Goal: Task Accomplishment & Management: Complete application form

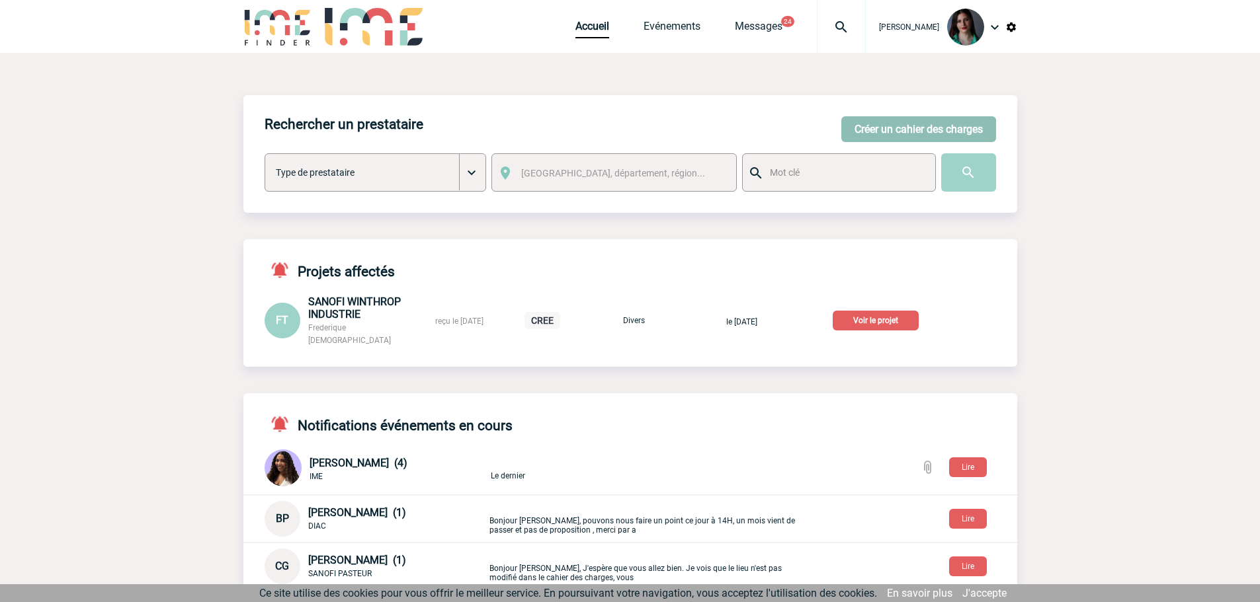
click at [881, 127] on button "Créer un cahier des charges" at bounding box center [918, 129] width 155 height 26
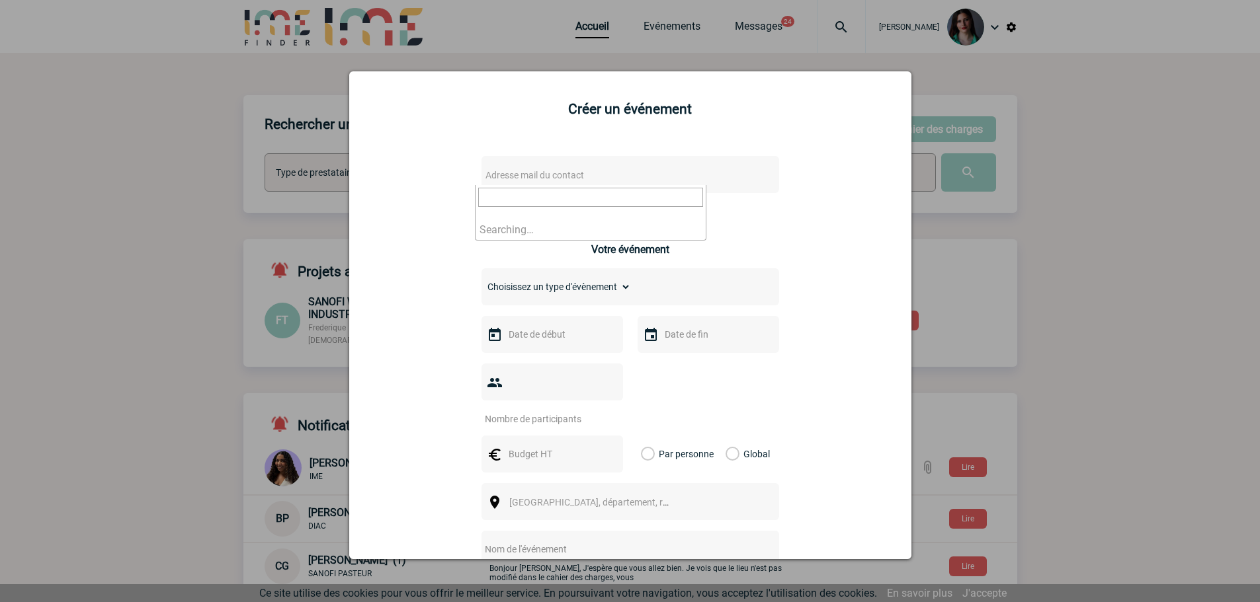
click at [532, 177] on span "Adresse mail du contact" at bounding box center [534, 175] width 99 height 11
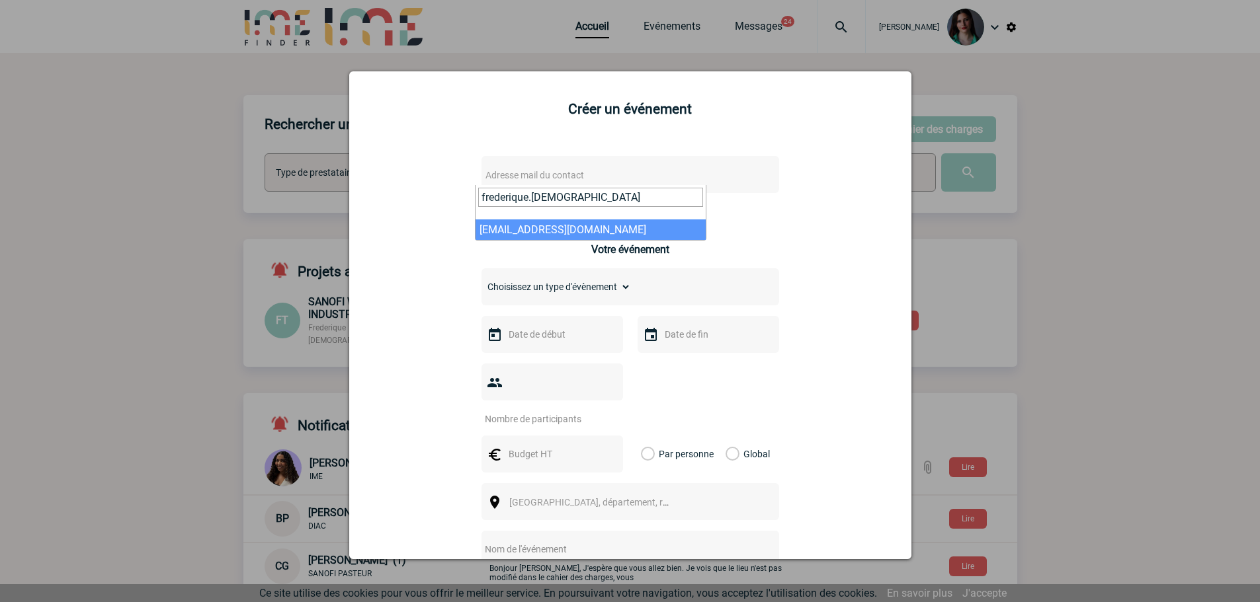
type input "frederique.[DEMOGRAPHIC_DATA]"
select select "122089"
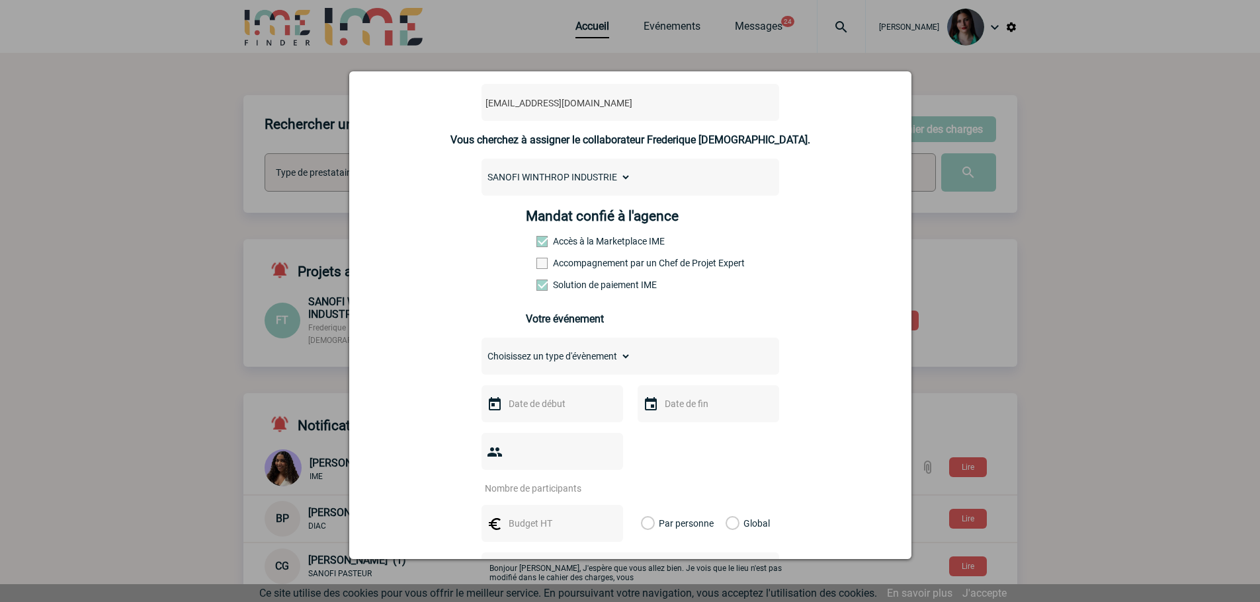
scroll to position [198, 0]
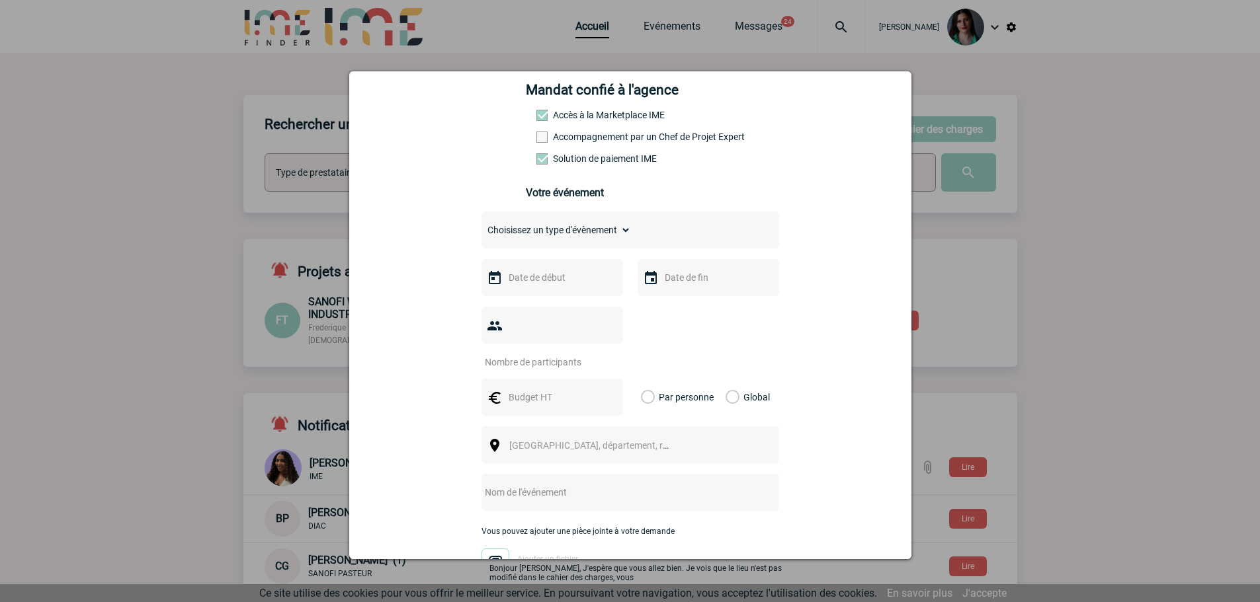
click at [624, 232] on select "Choisissez un type d'évènement Séminaire avec nuitée Séminaire sans nuitée Repa…" at bounding box center [555, 230] width 149 height 19
select select "9"
click at [481, 224] on select "Choisissez un type d'évènement Séminaire avec nuitée Séminaire sans nuitée Repa…" at bounding box center [555, 230] width 149 height 19
click at [546, 282] on input "text" at bounding box center [550, 277] width 91 height 17
click at [540, 386] on link "9" at bounding box center [541, 382] width 24 height 24
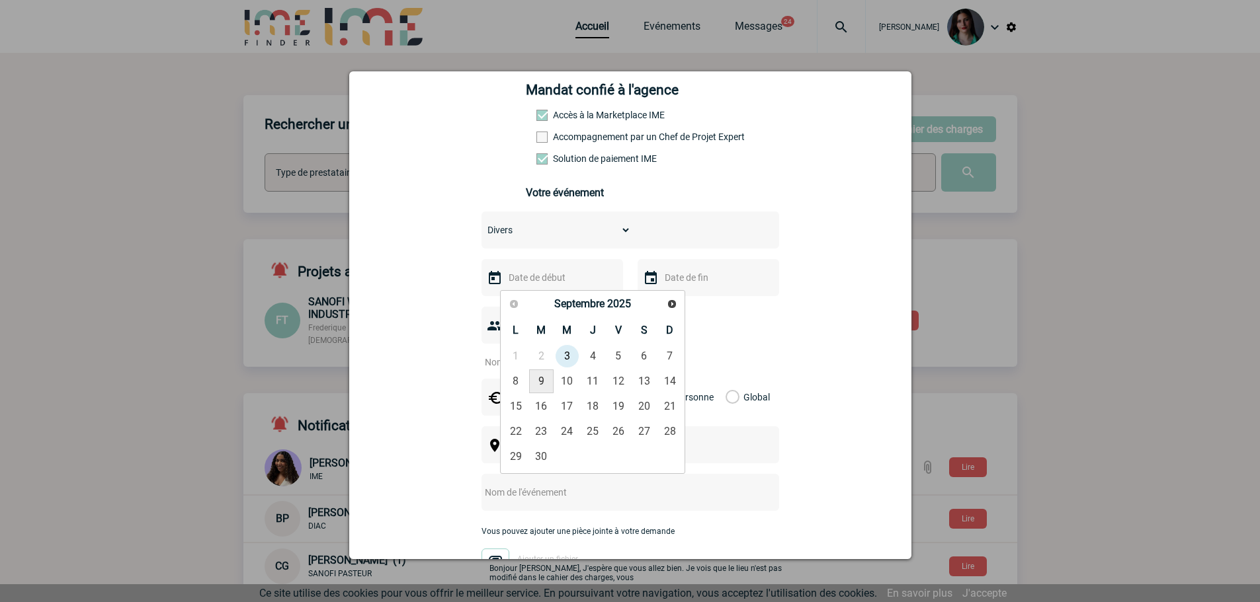
type input "[DATE]"
click at [665, 282] on input "text" at bounding box center [706, 277] width 91 height 17
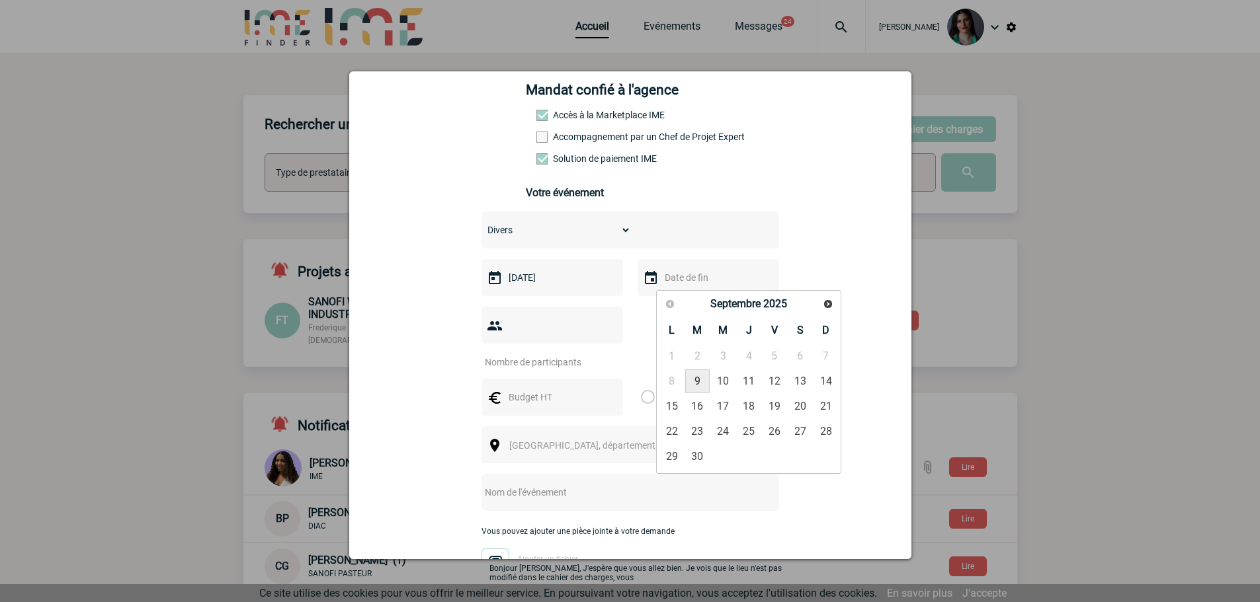
click at [702, 381] on link "9" at bounding box center [697, 382] width 24 height 24
type input "[DATE]"
click at [1020, 198] on div at bounding box center [630, 301] width 1260 height 602
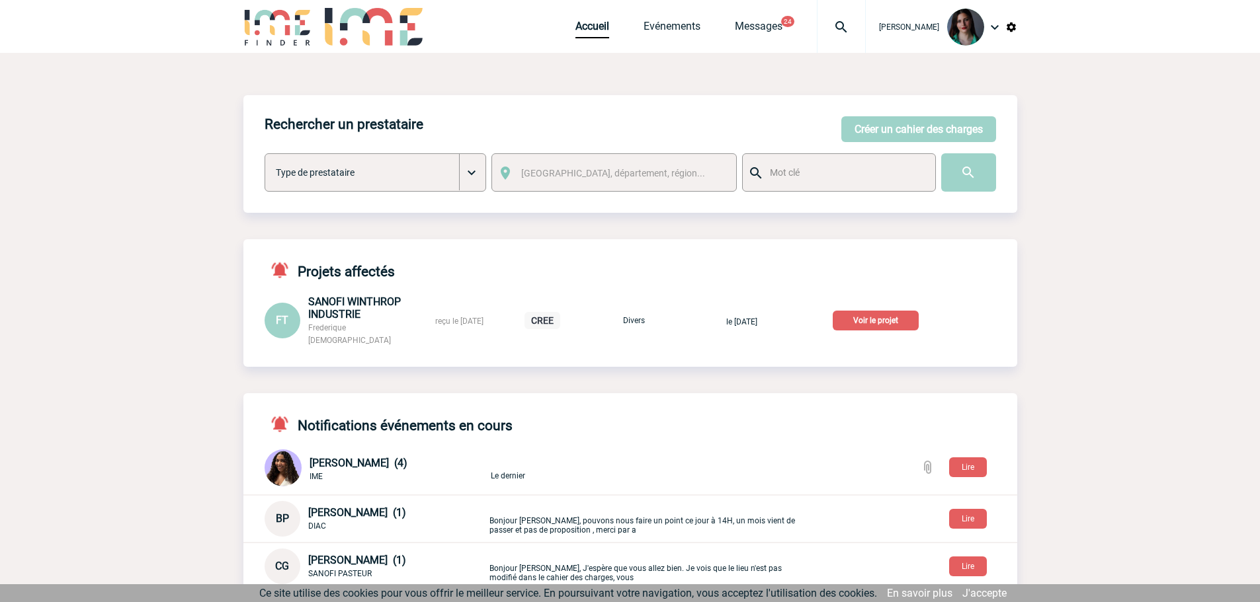
click at [897, 315] on p "Voir le projet" at bounding box center [876, 321] width 86 height 20
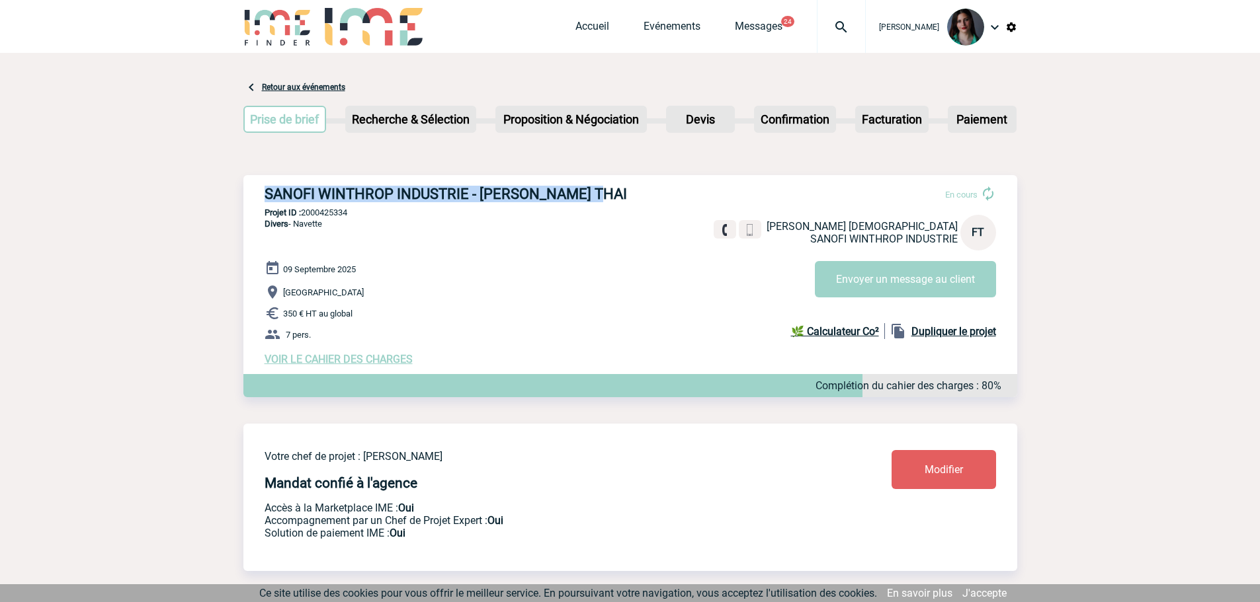
drag, startPoint x: 581, startPoint y: 192, endPoint x: 264, endPoint y: 189, distance: 316.8
click at [264, 189] on h3 "SANOFI WINTHROP INDUSTRIE - [PERSON_NAME] THAI" at bounding box center [462, 194] width 397 height 17
drag, startPoint x: 356, startPoint y: 211, endPoint x: 304, endPoint y: 212, distance: 52.2
click at [304, 212] on p "Projet ID : 2000425334" at bounding box center [630, 213] width 774 height 10
copy p "2000425334"
